Goal: Task Accomplishment & Management: Manage account settings

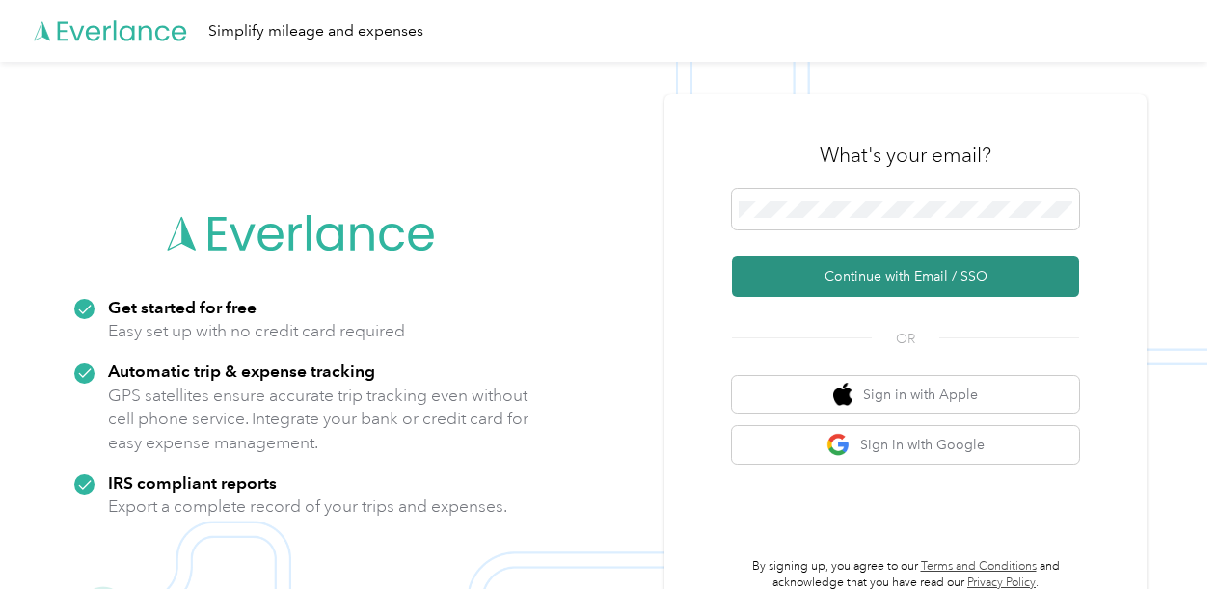
click at [856, 269] on button "Continue with Email / SSO" at bounding box center [905, 276] width 347 height 40
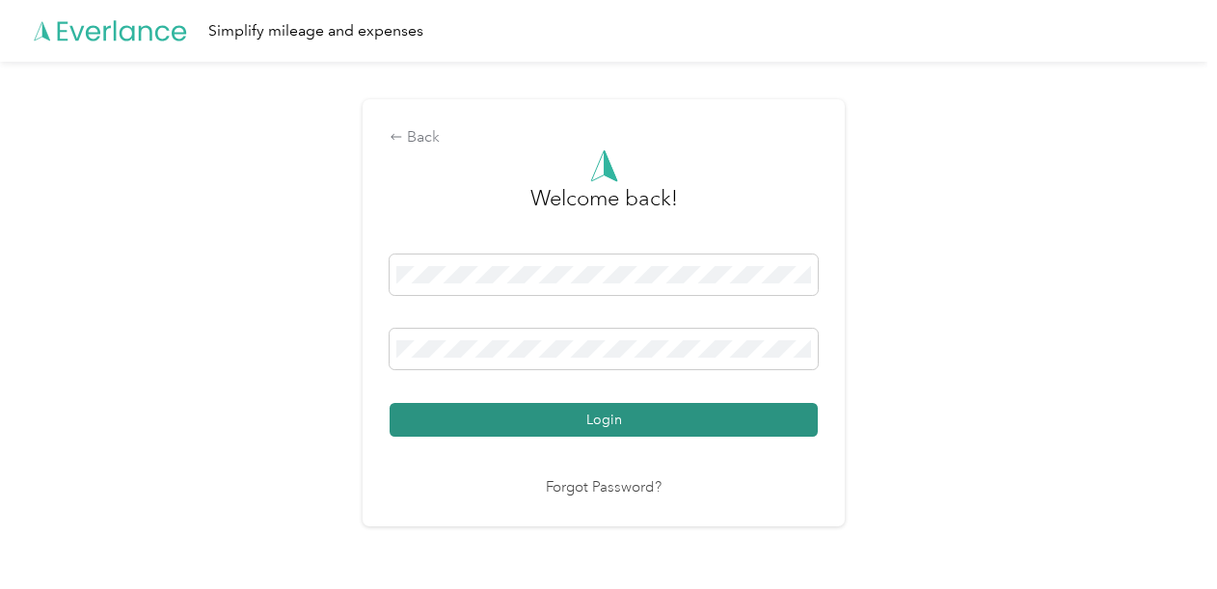
click at [571, 419] on button "Login" at bounding box center [603, 420] width 428 height 34
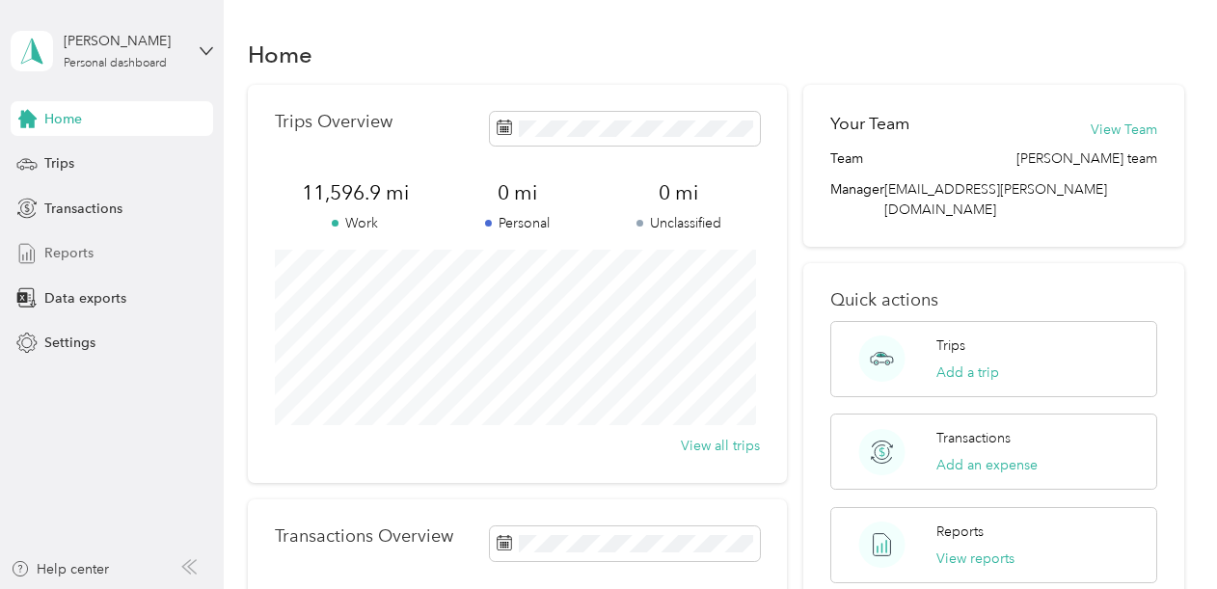
click at [67, 254] on span "Reports" at bounding box center [68, 253] width 49 height 20
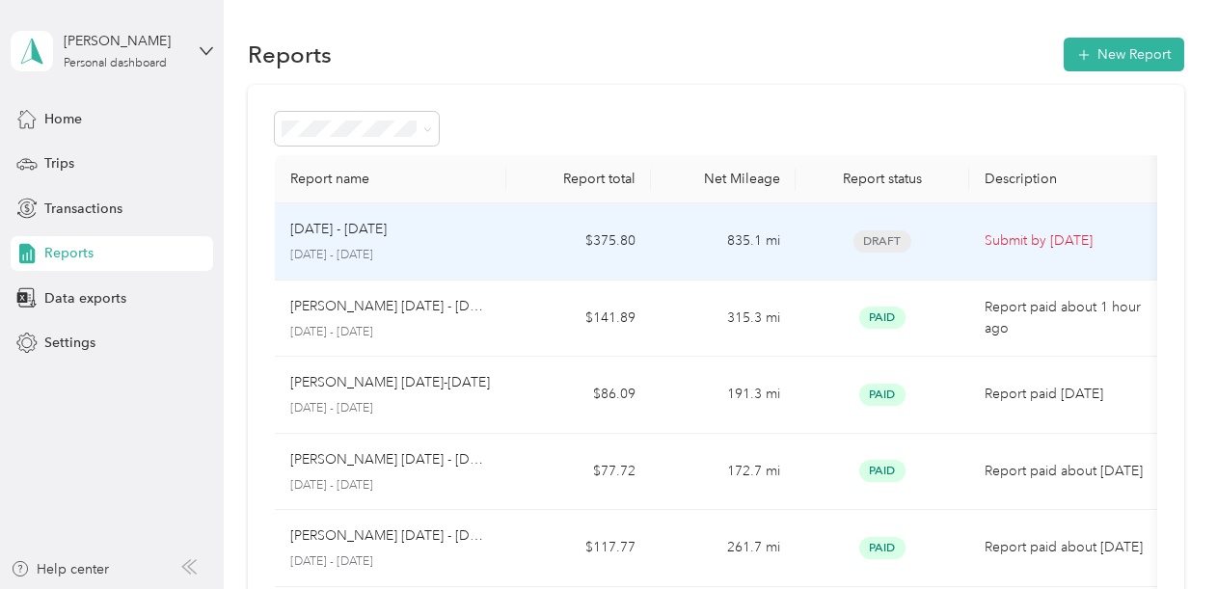
click at [1032, 239] on p "Submit by [DATE]" at bounding box center [1065, 240] width 162 height 21
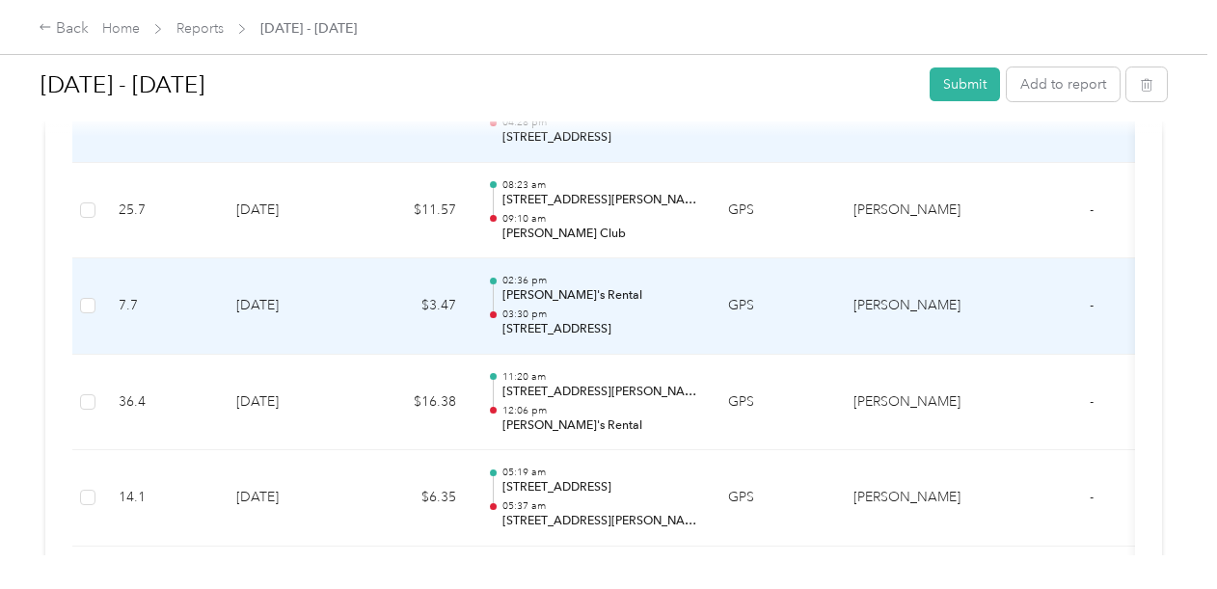
scroll to position [1350, 0]
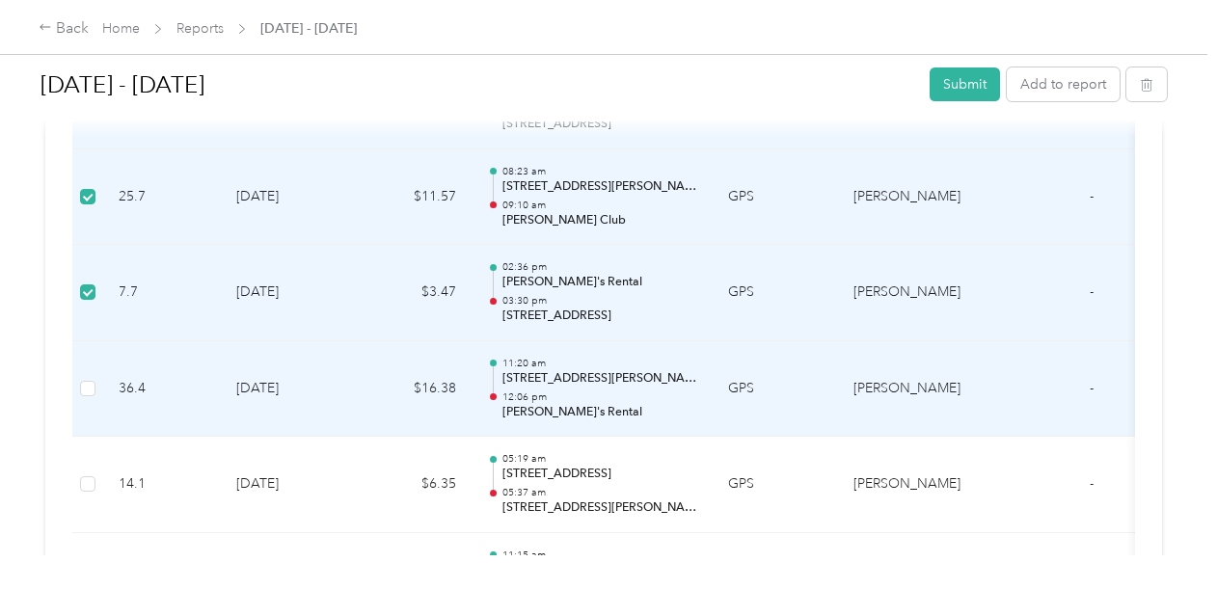
click at [95, 382] on td at bounding box center [87, 389] width 31 height 96
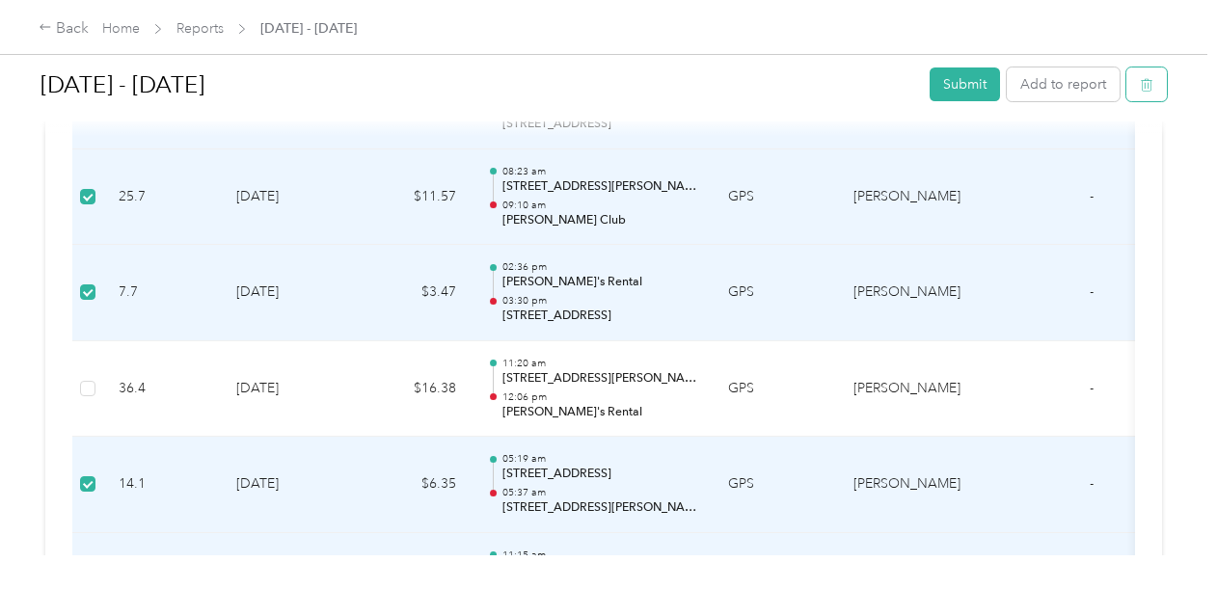
click at [1140, 81] on icon "button" at bounding box center [1145, 84] width 13 height 13
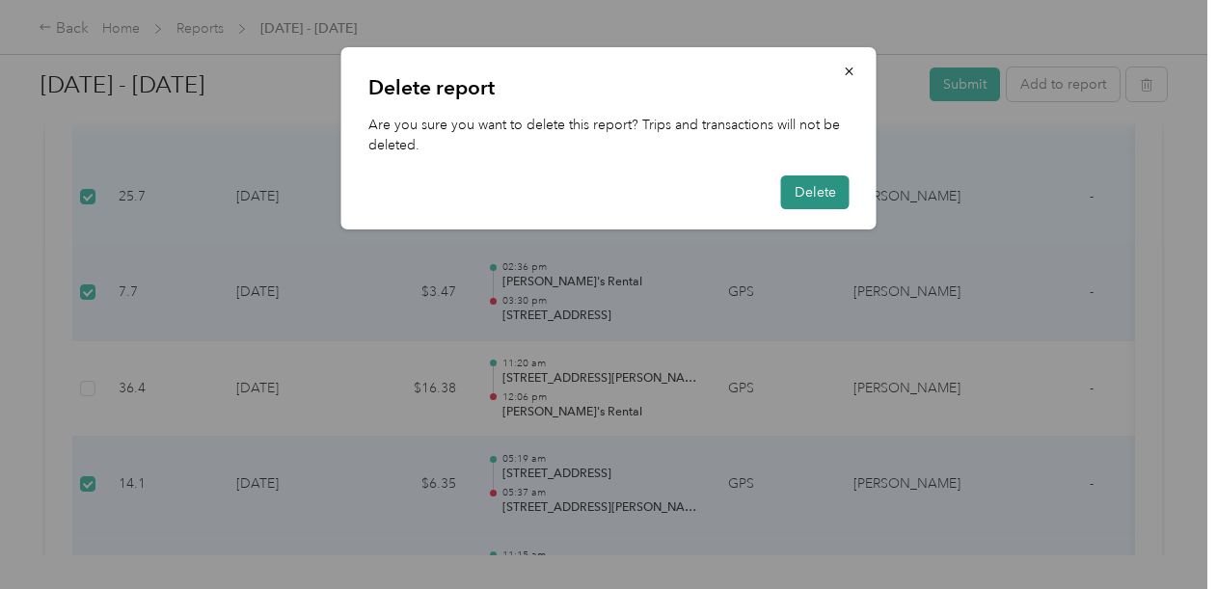
click at [809, 193] on button "Delete" at bounding box center [815, 192] width 68 height 34
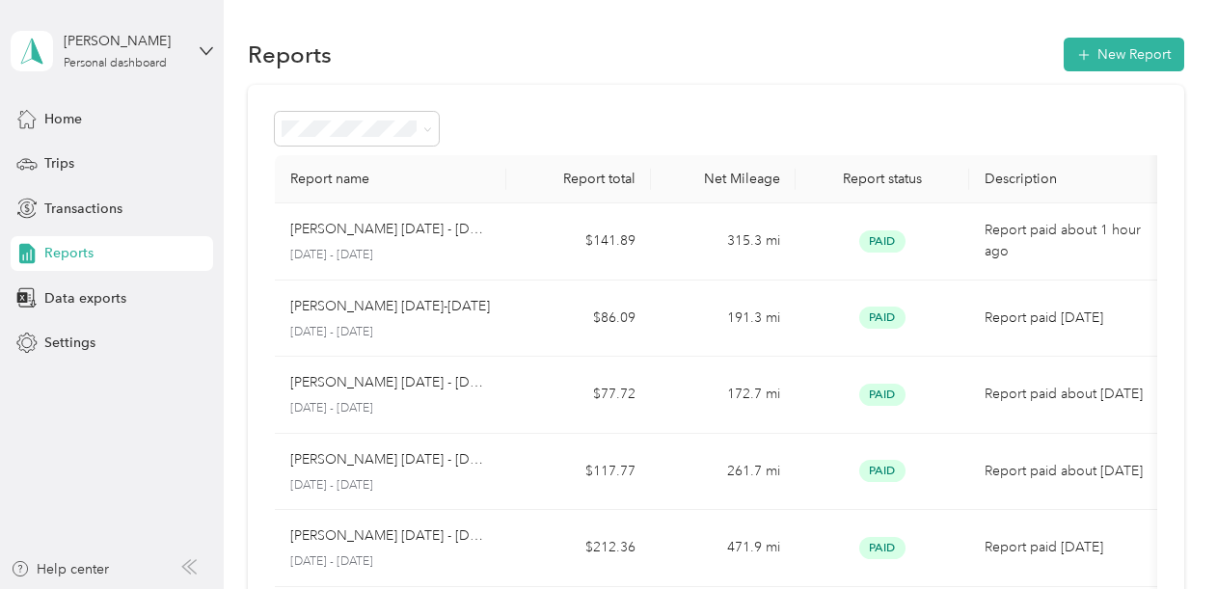
click at [318, 196] on div "Draft" at bounding box center [357, 195] width 138 height 20
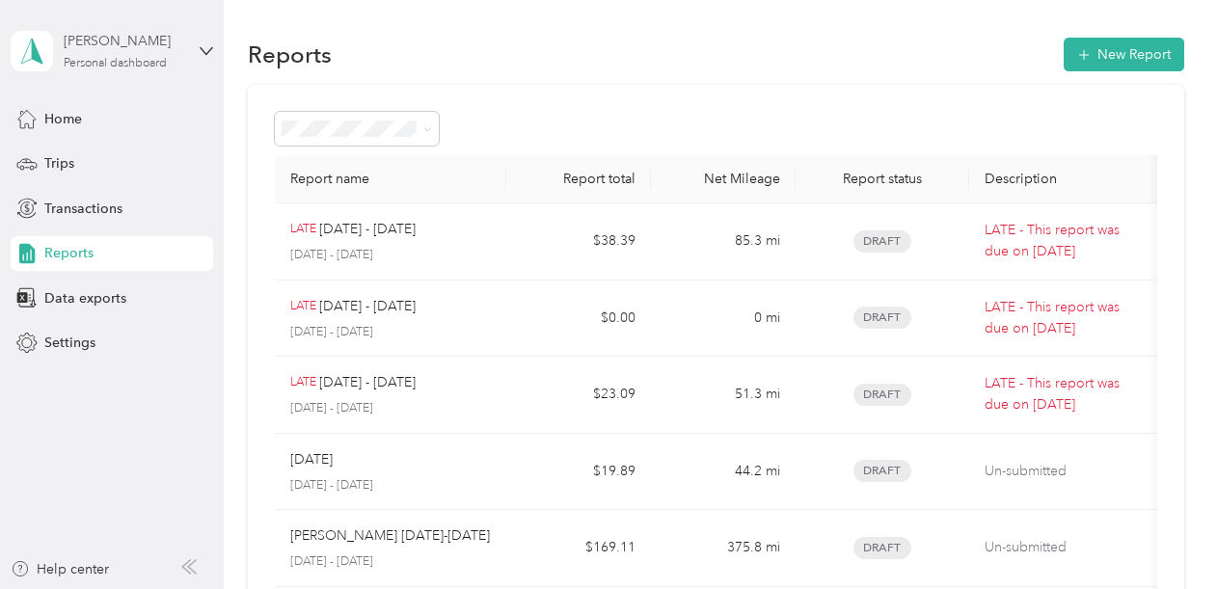
click at [139, 52] on div "[PERSON_NAME] Personal dashboard" at bounding box center [124, 50] width 120 height 39
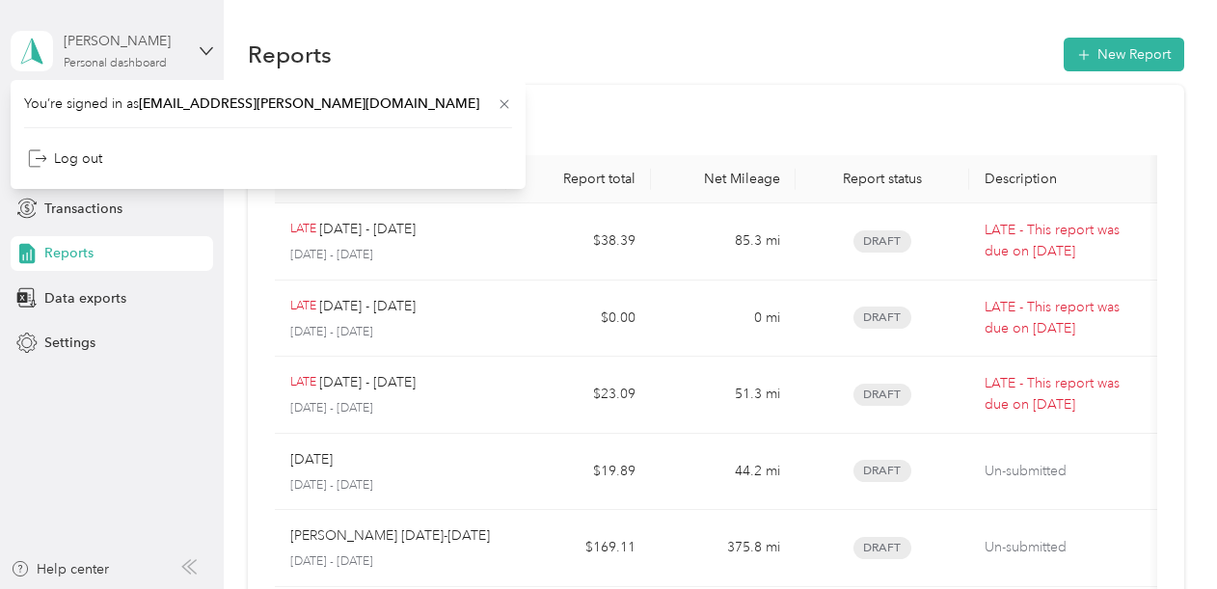
click at [139, 52] on div "[PERSON_NAME] Personal dashboard" at bounding box center [124, 50] width 120 height 39
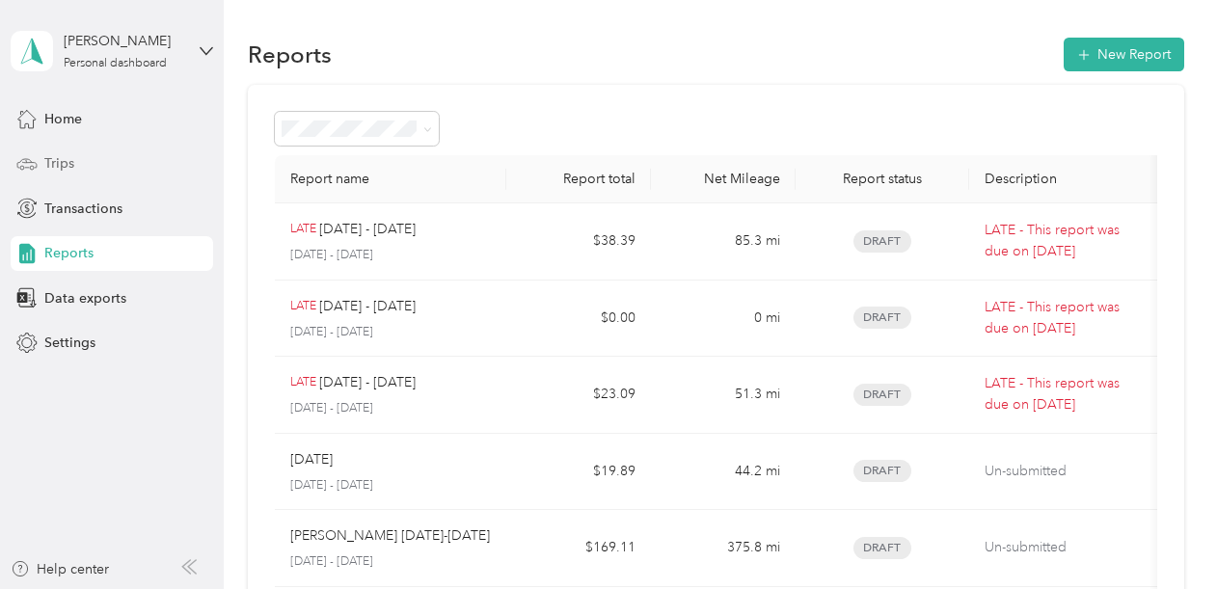
click at [54, 163] on span "Trips" at bounding box center [59, 163] width 30 height 20
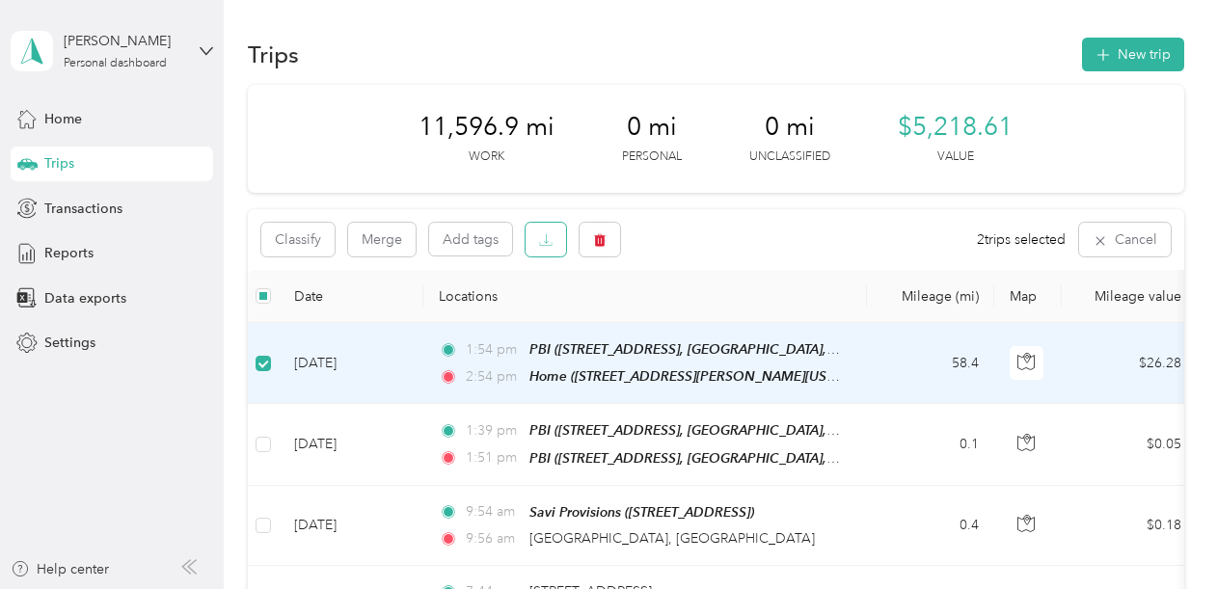
click at [544, 247] on button "button" at bounding box center [545, 240] width 40 height 34
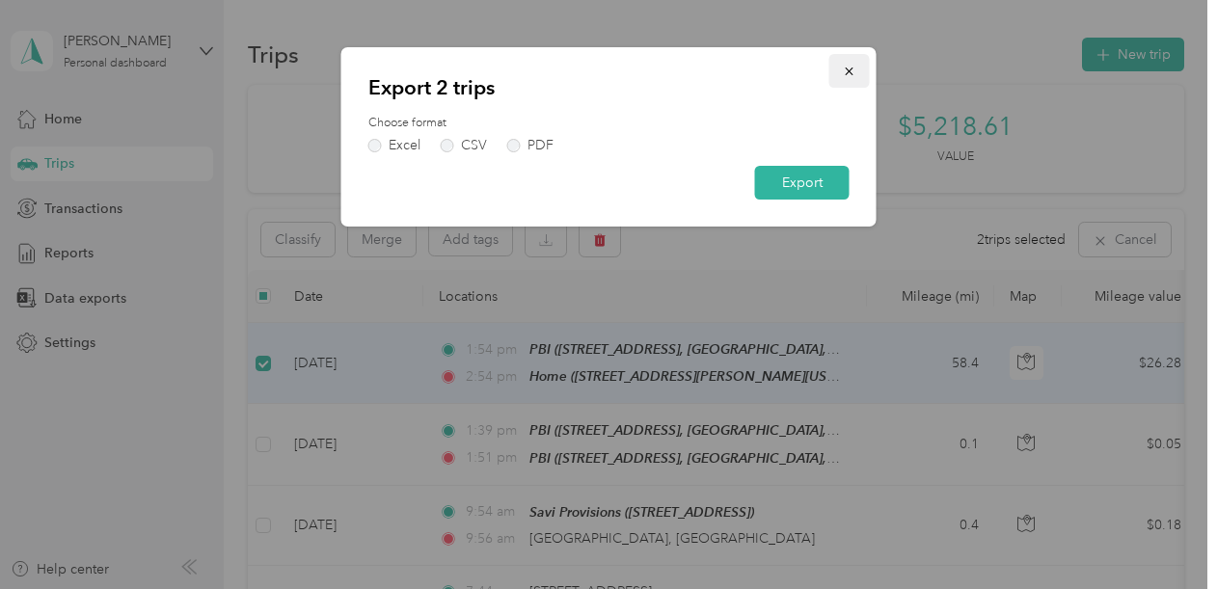
click at [849, 76] on icon "button" at bounding box center [849, 71] width 13 height 13
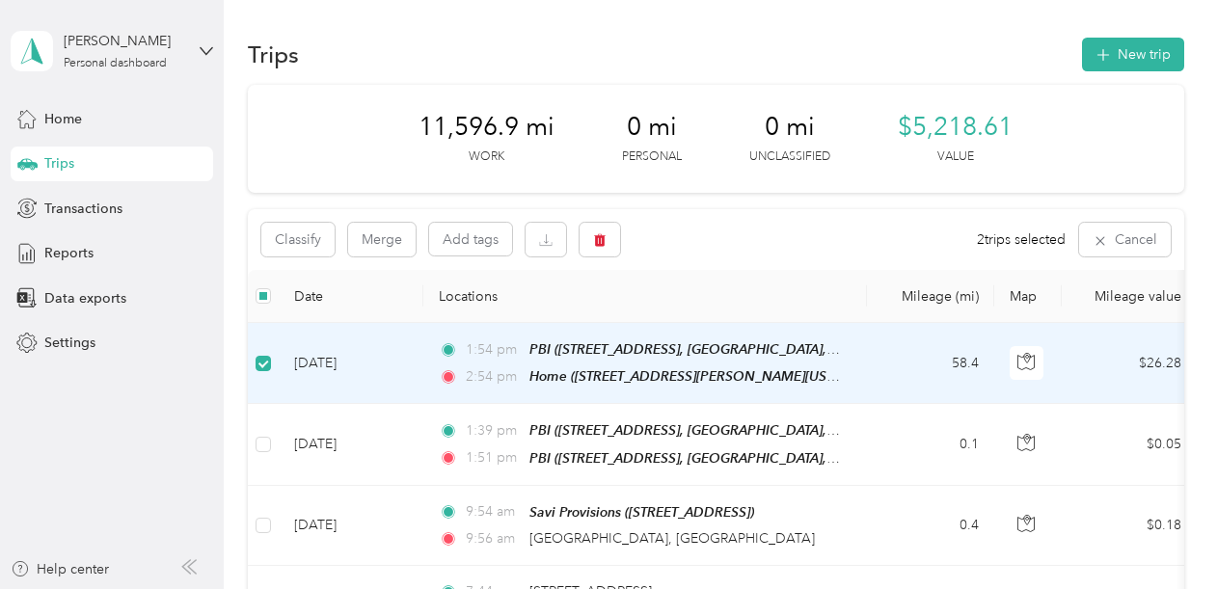
click at [532, 357] on div "PBI ([STREET_ADDRESS], [GEOGRAPHIC_DATA], [US_STATE])" at bounding box center [685, 349] width 313 height 22
click at [699, 374] on span "Home ([STREET_ADDRESS][PERSON_NAME][US_STATE])" at bounding box center [702, 376] width 347 height 16
click at [927, 379] on td "58.4" at bounding box center [930, 363] width 127 height 81
click at [347, 367] on td "[DATE]" at bounding box center [351, 363] width 145 height 81
click at [297, 241] on button "Classify" at bounding box center [297, 240] width 73 height 34
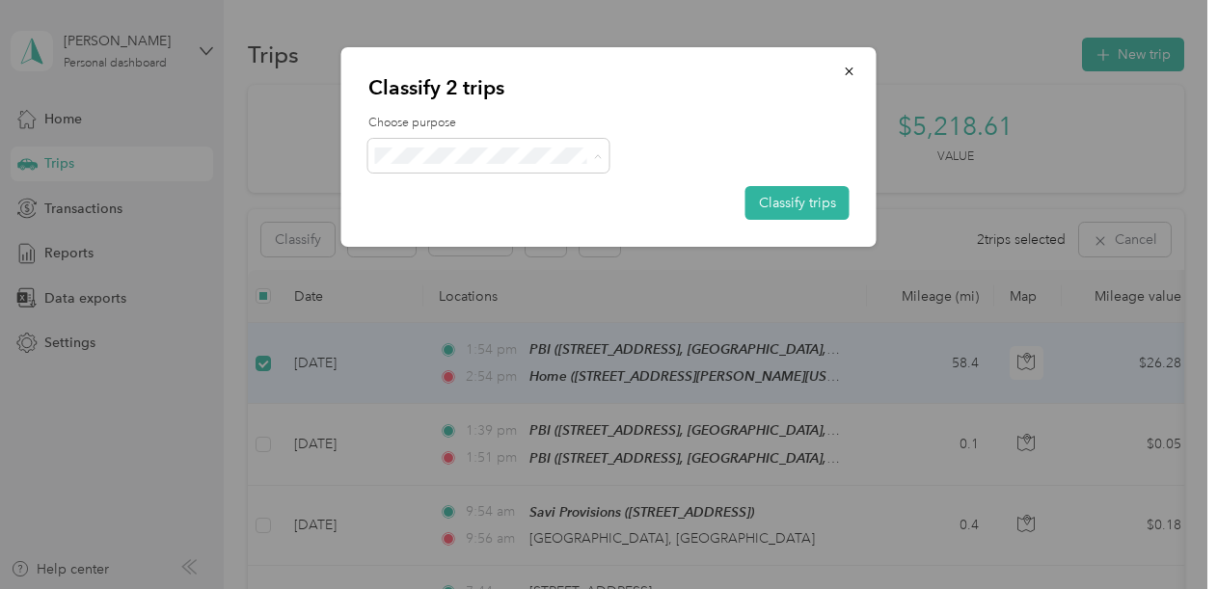
click at [441, 189] on span "[PERSON_NAME]" at bounding box center [504, 191] width 179 height 20
click at [817, 205] on button "Classify trips" at bounding box center [797, 203] width 104 height 34
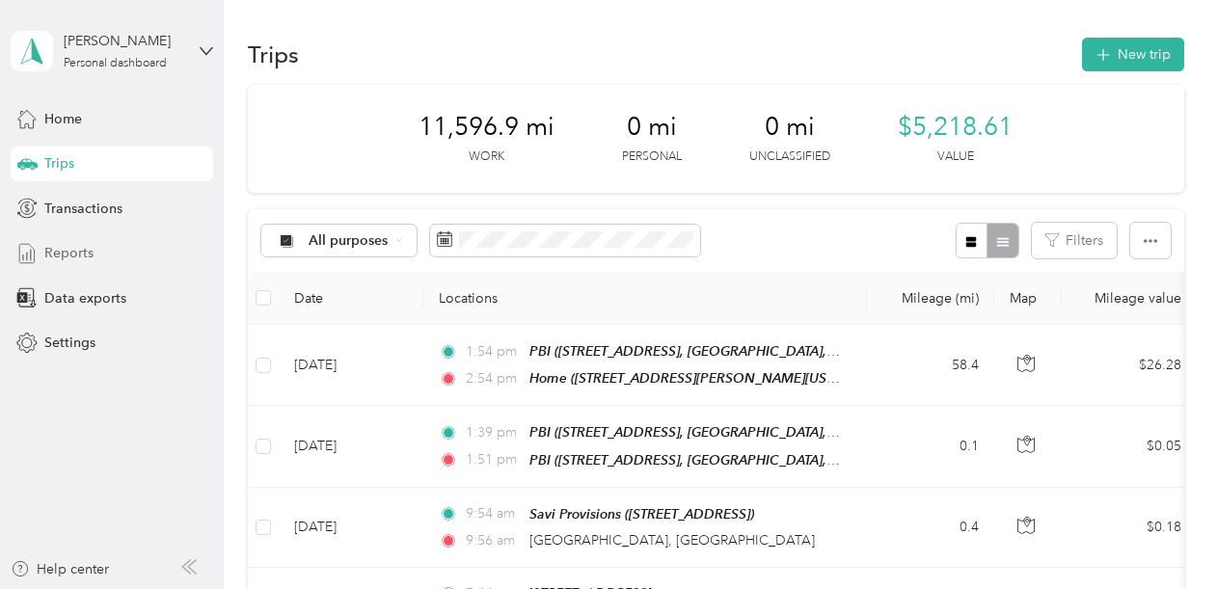
click at [57, 249] on span "Reports" at bounding box center [68, 253] width 49 height 20
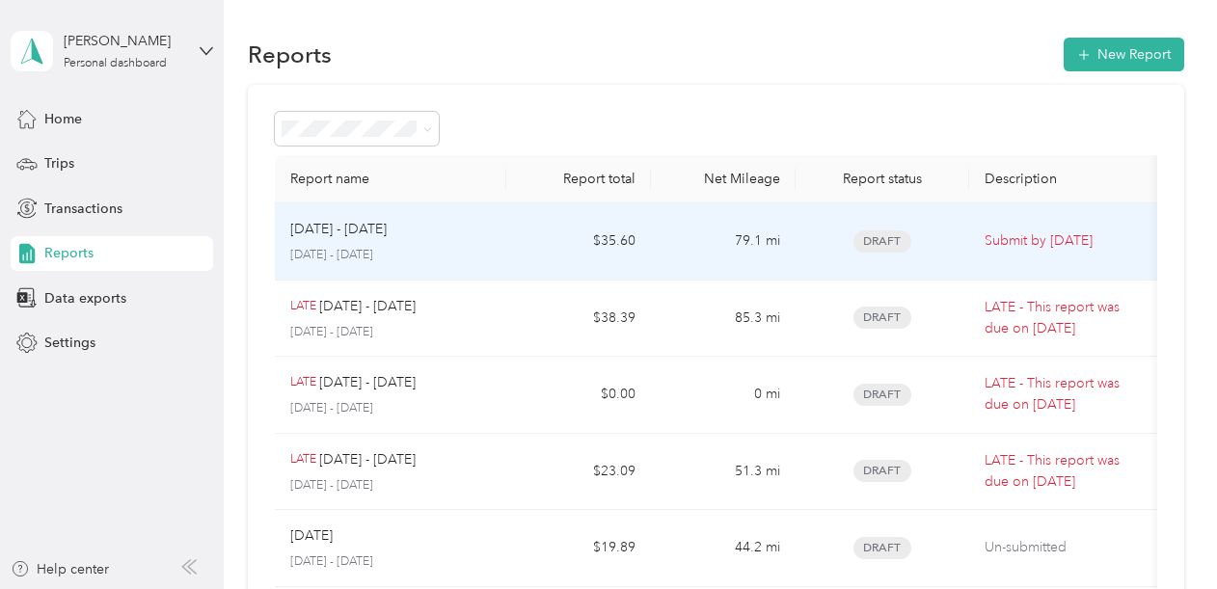
click at [373, 233] on p "[DATE] - [DATE]" at bounding box center [338, 229] width 96 height 21
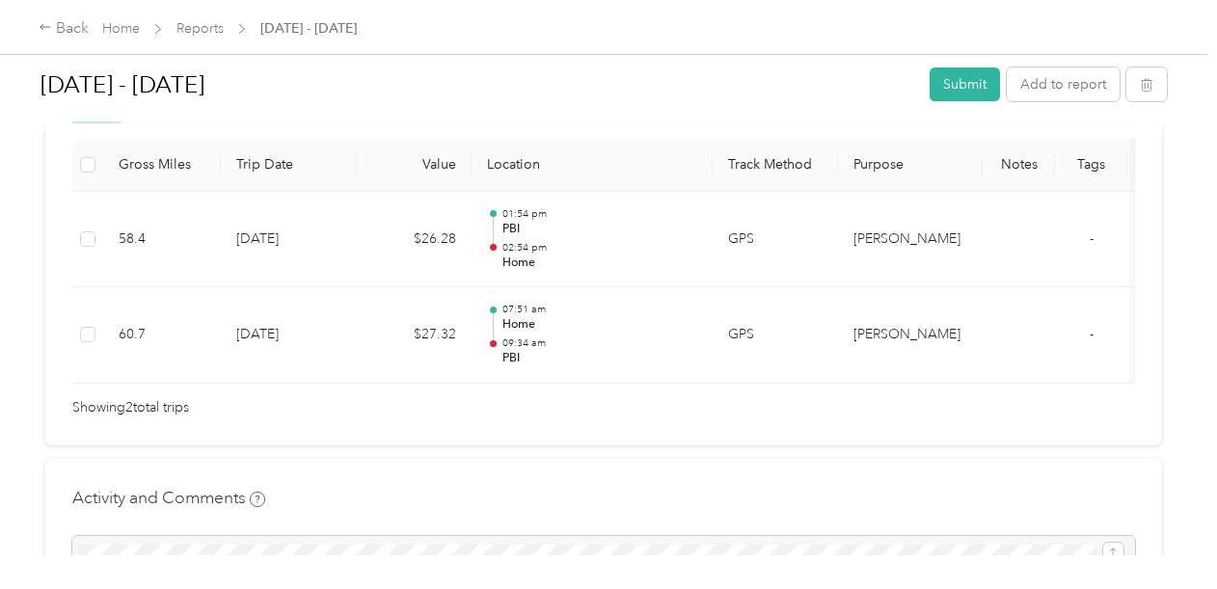
scroll to position [578, 0]
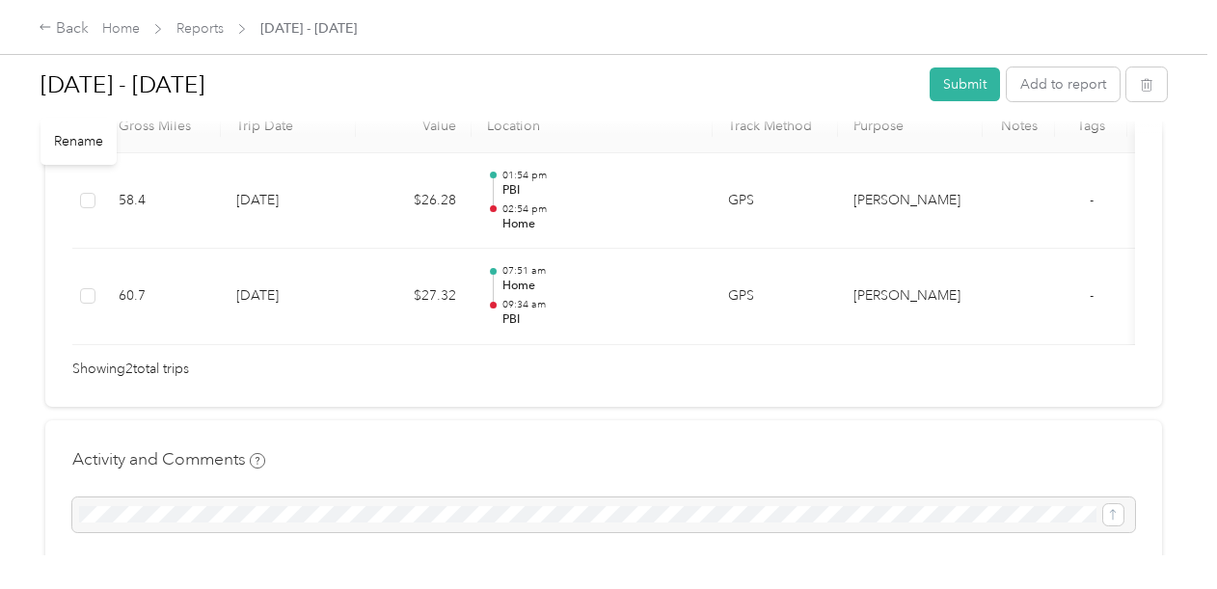
click at [42, 85] on h1 "[DATE] - [DATE]" at bounding box center [477, 85] width 875 height 46
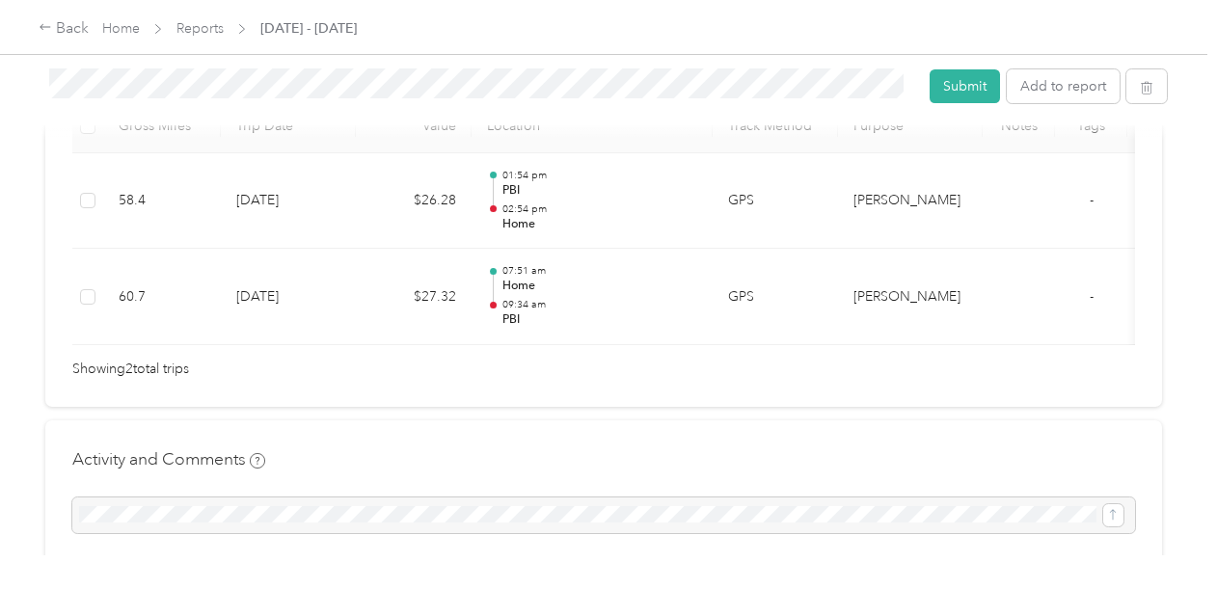
click at [1197, 166] on div "[PERSON_NAME] [DATE] - [DATE] Submit Add to report Due [DATE]. Submit this repo…" at bounding box center [603, 277] width 1207 height 555
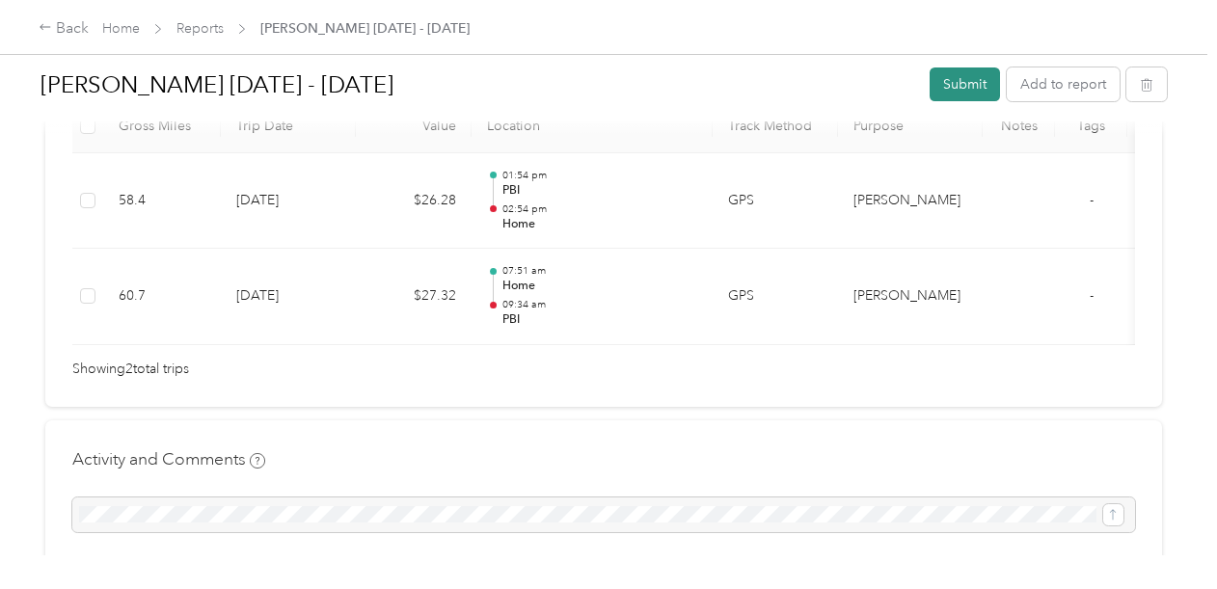
click at [955, 87] on button "Submit" at bounding box center [964, 84] width 70 height 34
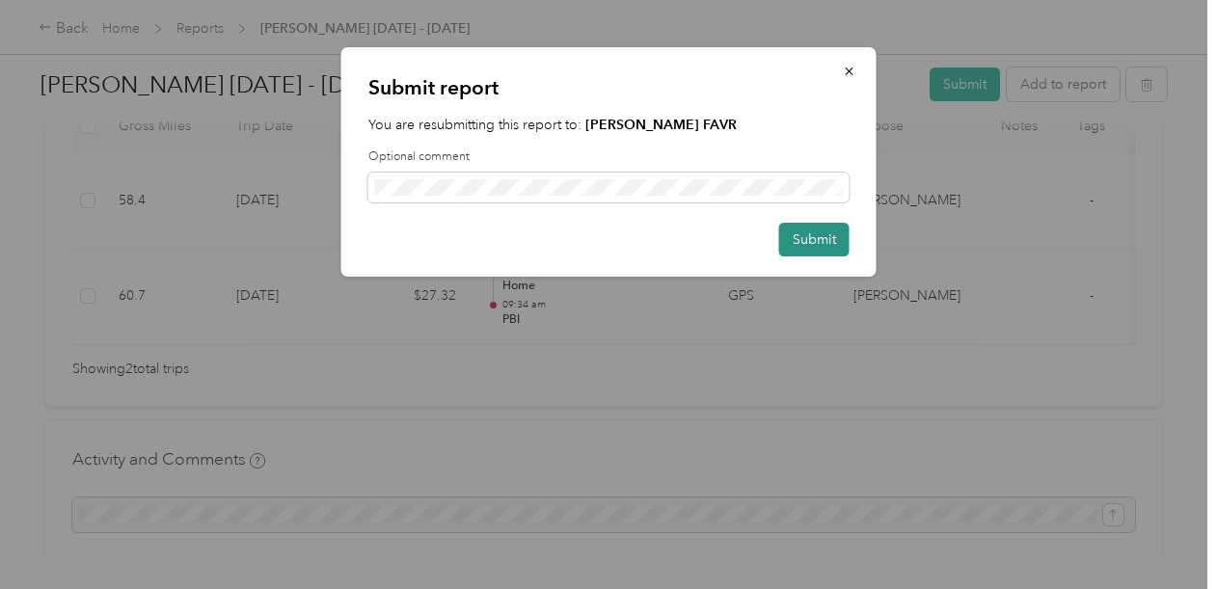
click at [816, 232] on button "Submit" at bounding box center [814, 240] width 70 height 34
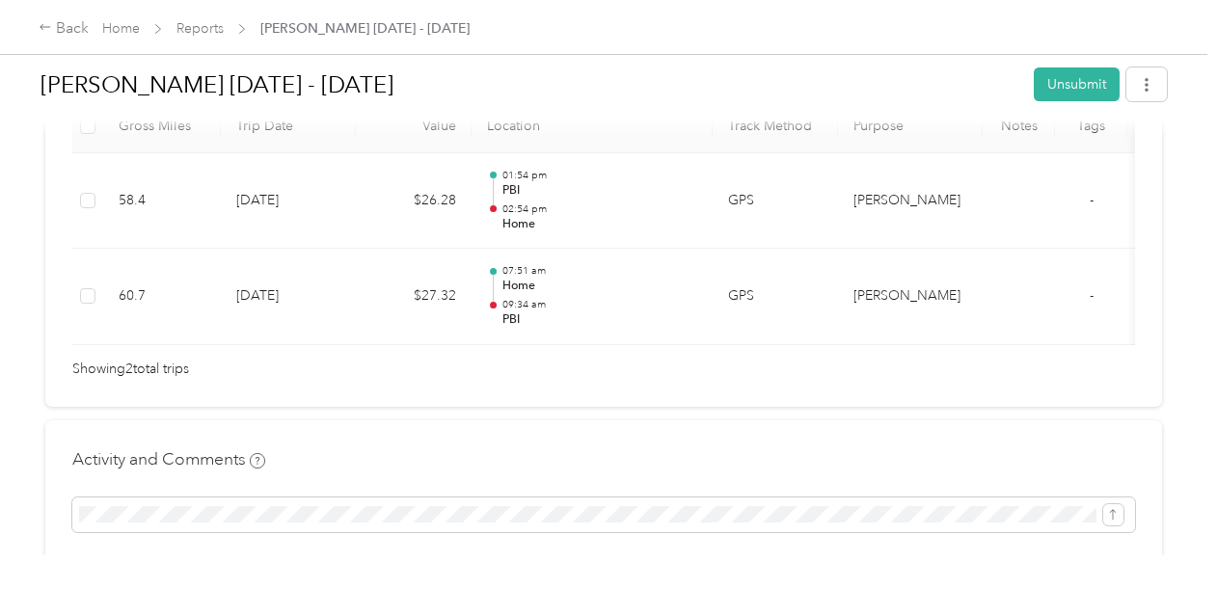
scroll to position [0, 0]
